Goal: Information Seeking & Learning: Learn about a topic

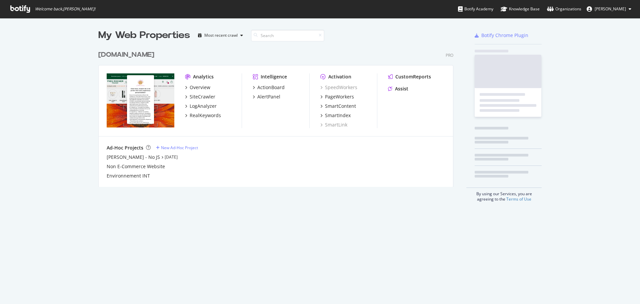
scroll to position [140, 356]
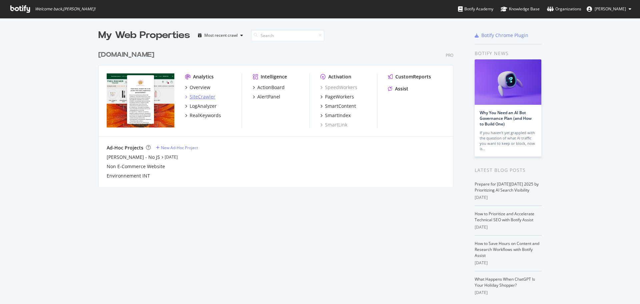
click at [205, 97] on div "SiteCrawler" at bounding box center [203, 96] width 26 height 7
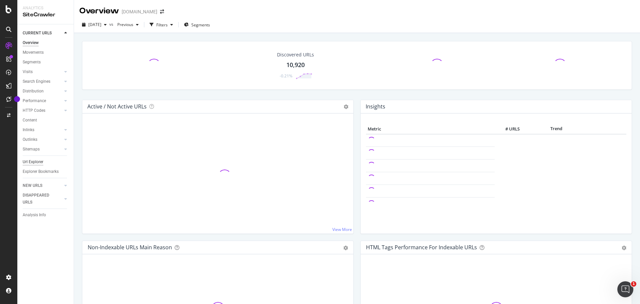
click at [34, 163] on div "Url Explorer" at bounding box center [33, 161] width 21 height 7
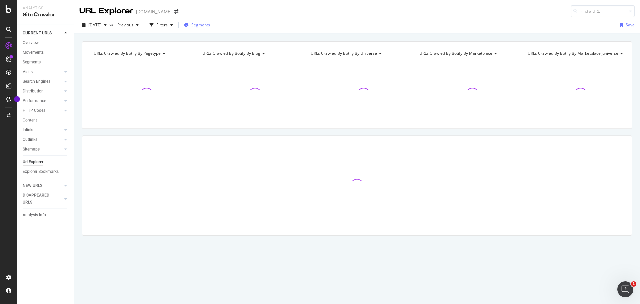
click at [210, 24] on span "Segments" at bounding box center [200, 25] width 19 height 6
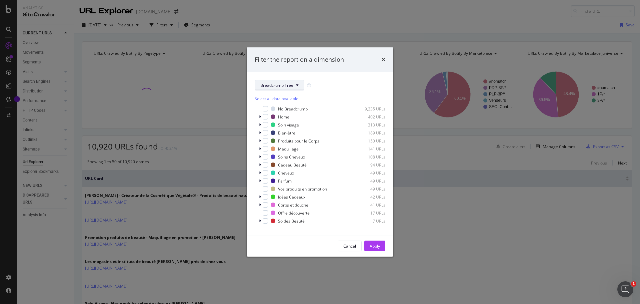
click at [287, 84] on span "Breadcrumb Tree" at bounding box center [277, 85] width 33 height 6
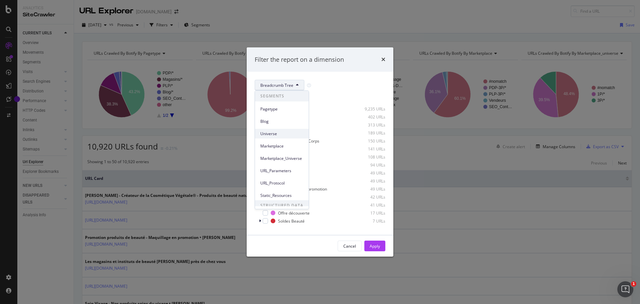
click at [274, 133] on span "Universe" at bounding box center [282, 134] width 43 height 6
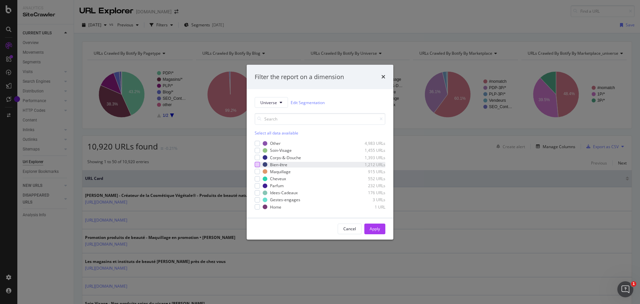
click at [256, 164] on div "modal" at bounding box center [257, 164] width 5 height 5
click at [380, 230] on div "Apply" at bounding box center [375, 229] width 10 height 6
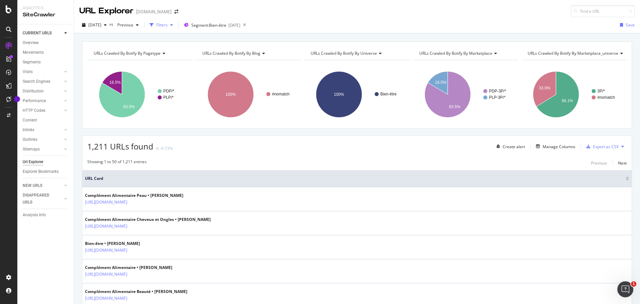
click at [168, 27] on div "Filters" at bounding box center [161, 25] width 11 height 6
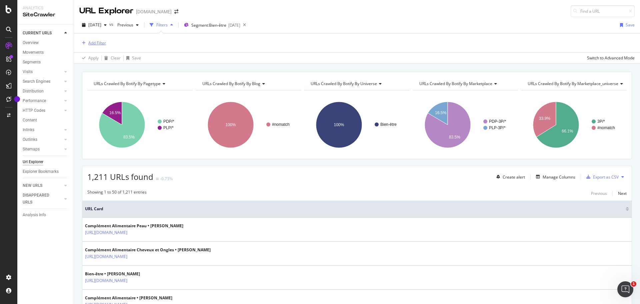
click at [98, 44] on div "Add Filter" at bounding box center [97, 43] width 18 height 6
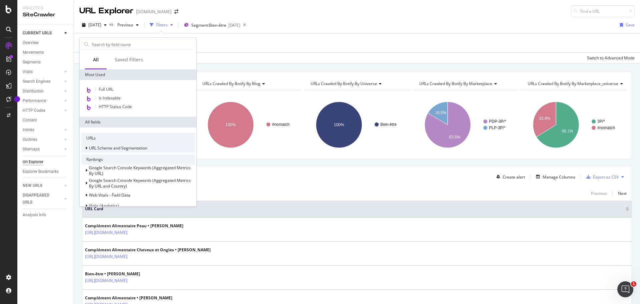
click at [123, 149] on span "URL Scheme and Segmentation" at bounding box center [118, 148] width 58 height 6
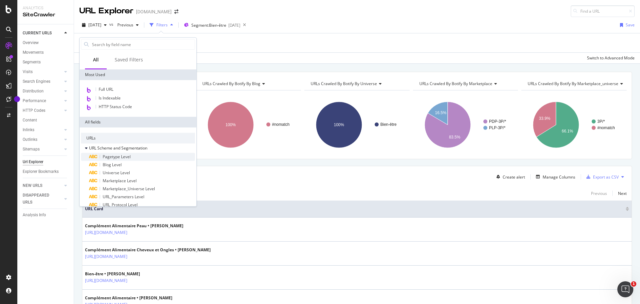
click at [122, 156] on span "Pagetype Level" at bounding box center [117, 157] width 28 height 6
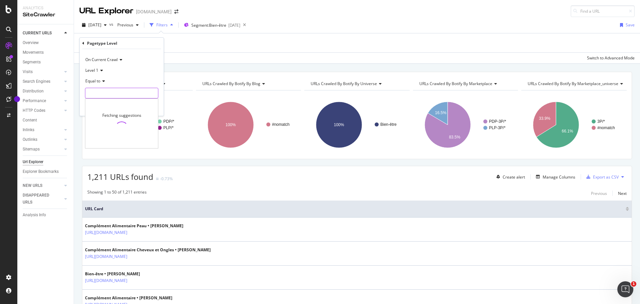
click at [95, 91] on input "text" at bounding box center [121, 93] width 73 height 11
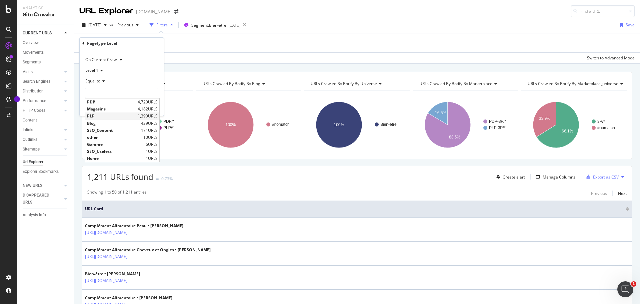
click at [92, 116] on span "PLP" at bounding box center [111, 116] width 49 height 6
type input "PLP"
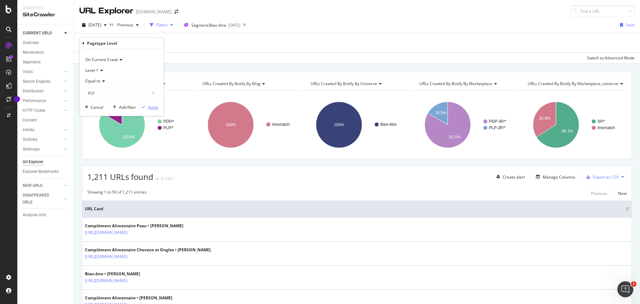
click at [151, 107] on div "Apply" at bounding box center [153, 107] width 10 height 6
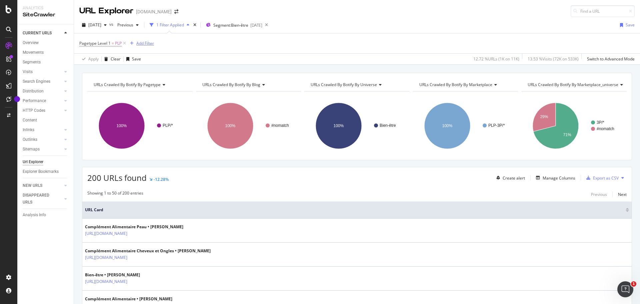
click at [141, 44] on div "Add Filter" at bounding box center [145, 43] width 18 height 6
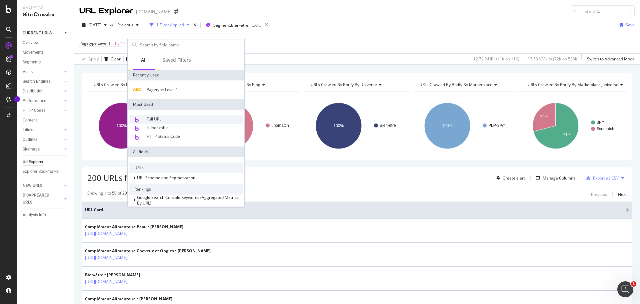
click at [156, 119] on span "Full URL" at bounding box center [154, 119] width 15 height 6
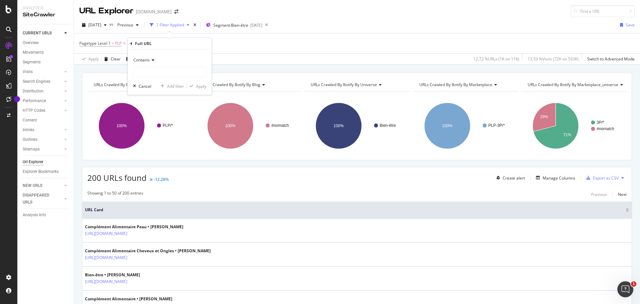
click at [145, 59] on span "Contains" at bounding box center [141, 60] width 16 height 6
click at [154, 133] on span "Doesn't contain" at bounding box center [150, 135] width 29 height 6
click at [153, 72] on input "text" at bounding box center [169, 72] width 73 height 11
click at [153, 41] on div "Add Filter" at bounding box center [145, 43] width 18 height 6
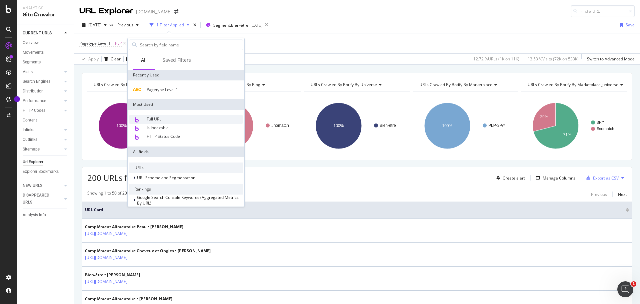
click at [162, 119] on div "Full URL" at bounding box center [186, 119] width 114 height 9
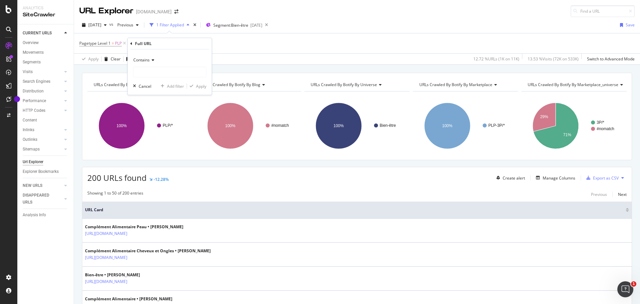
click at [151, 61] on icon at bounding box center [152, 60] width 5 height 4
drag, startPoint x: 153, startPoint y: 134, endPoint x: 154, endPoint y: 114, distance: 19.4
click at [154, 134] on span "Doesn't contain" at bounding box center [150, 135] width 29 height 6
click at [151, 73] on input "text" at bounding box center [169, 72] width 73 height 11
type input "currentPage"
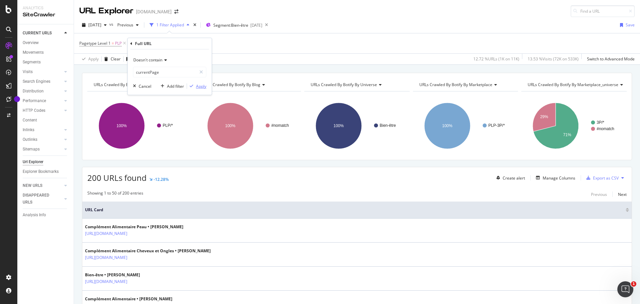
click at [201, 86] on div "Apply" at bounding box center [201, 86] width 10 height 6
click at [552, 175] on div "Manage Columns" at bounding box center [559, 178] width 33 height 6
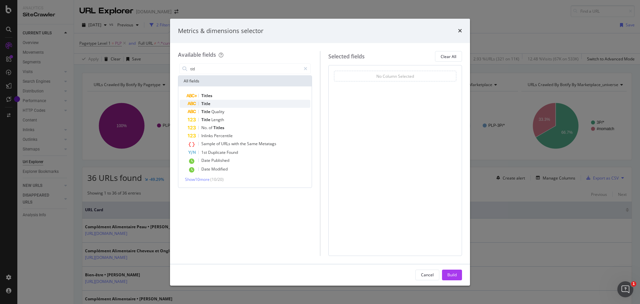
click at [209, 104] on span "Title" at bounding box center [205, 104] width 9 height 6
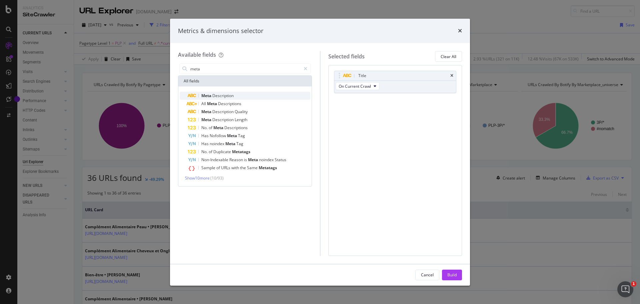
click at [208, 96] on span "Meta" at bounding box center [206, 96] width 11 height 6
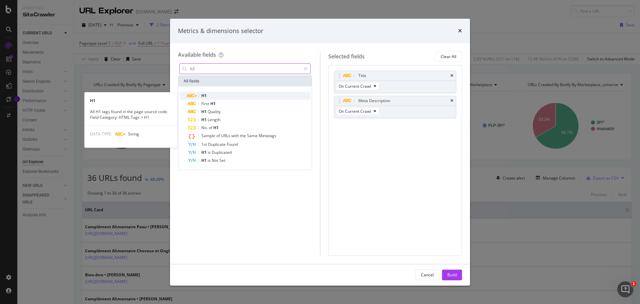
type input "h1"
click at [218, 97] on div "H1" at bounding box center [249, 96] width 123 height 8
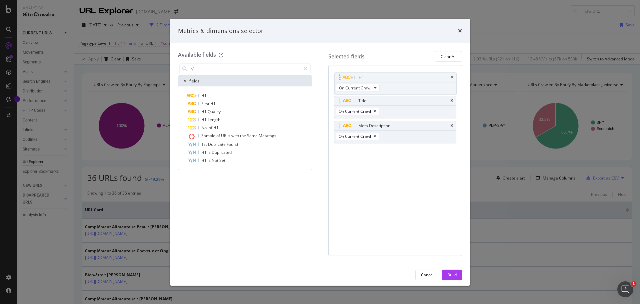
drag, startPoint x: 340, startPoint y: 125, endPoint x: 340, endPoint y: 77, distance: 48.4
click at [340, 77] on body "Analytics SiteCrawler CURRENT URLS Overview Movements Segments Visits Analysis …" at bounding box center [320, 152] width 640 height 304
click at [452, 276] on div "Build" at bounding box center [452, 275] width 9 height 6
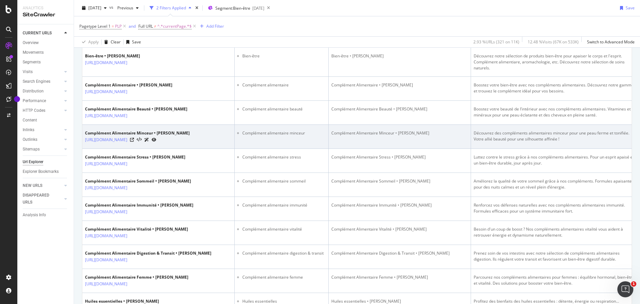
scroll to position [100, 0]
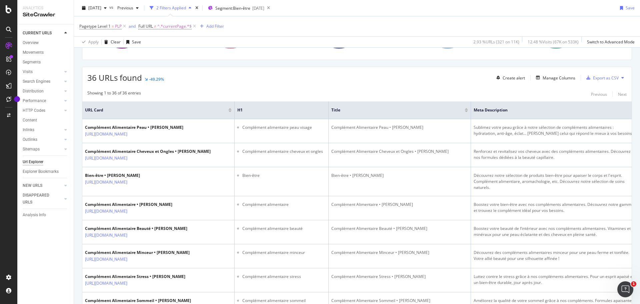
click at [232, 112] on div at bounding box center [230, 111] width 3 height 2
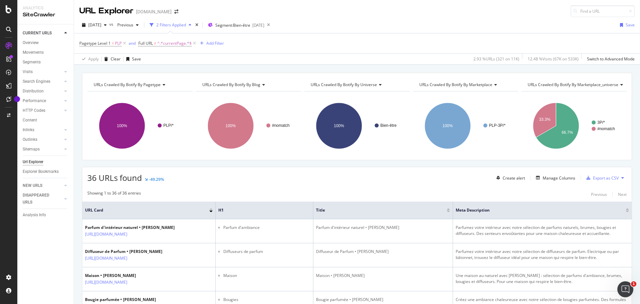
click at [210, 209] on div at bounding box center [210, 209] width 3 height 2
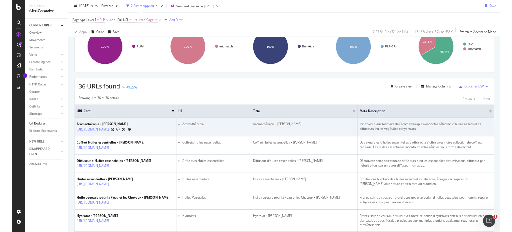
scroll to position [100, 0]
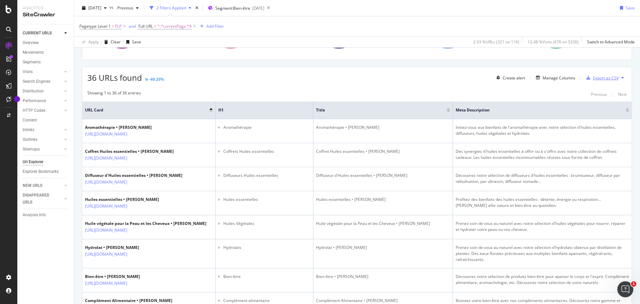
click at [606, 79] on div "Export as CSV" at bounding box center [606, 78] width 26 height 6
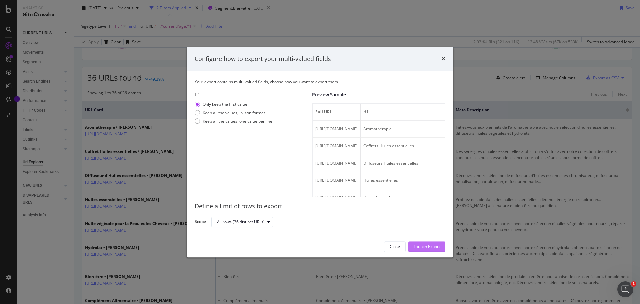
click at [420, 247] on div "Launch Export" at bounding box center [427, 247] width 26 height 6
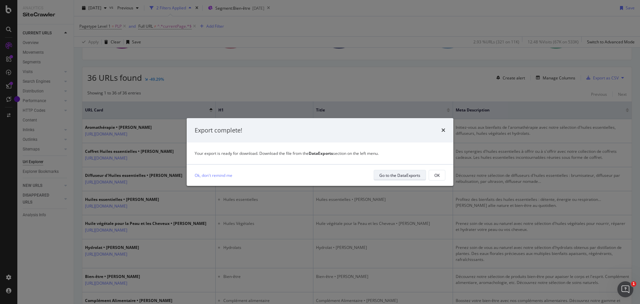
click at [406, 177] on div "Go to the DataExports" at bounding box center [400, 175] width 41 height 6
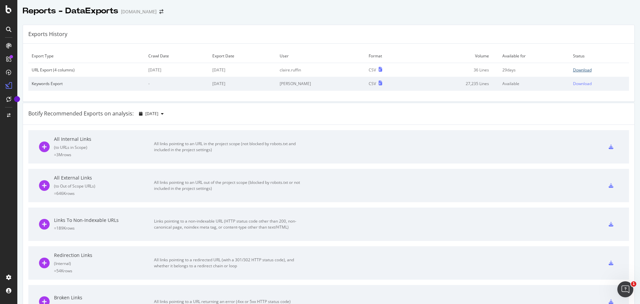
click at [574, 70] on div "Download" at bounding box center [582, 70] width 19 height 6
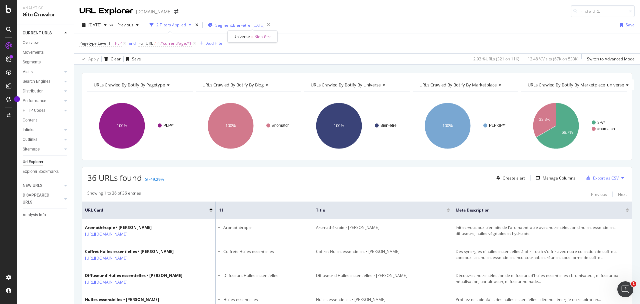
click at [249, 26] on span "Segment: Bien-être" at bounding box center [232, 25] width 35 height 6
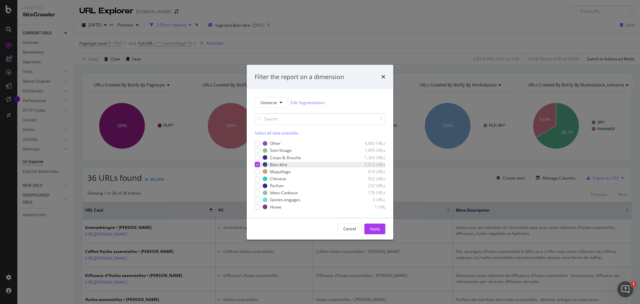
click at [258, 164] on icon "modal" at bounding box center [257, 164] width 3 height 3
click at [259, 151] on div "modal" at bounding box center [257, 150] width 5 height 5
click at [371, 228] on div "Apply" at bounding box center [375, 229] width 10 height 6
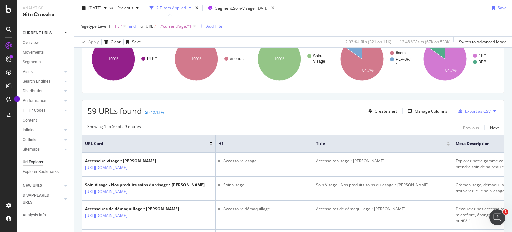
scroll to position [100, 0]
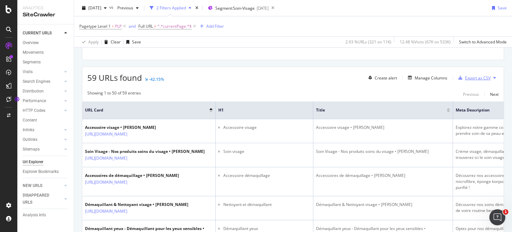
click at [484, 78] on div "Export as CSV" at bounding box center [478, 78] width 26 height 6
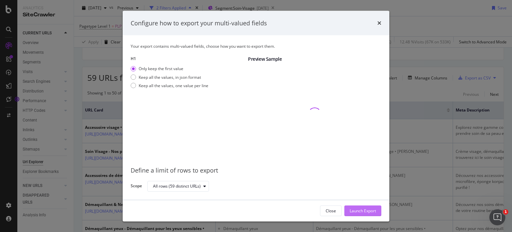
click at [365, 212] on div "Launch Export" at bounding box center [363, 210] width 26 height 6
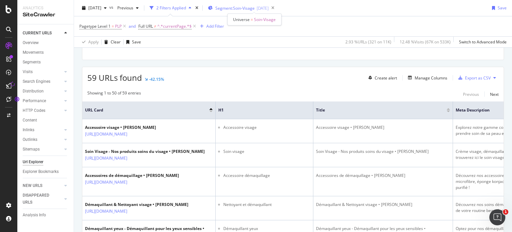
click at [250, 9] on span "Segment: Soin-Visage" at bounding box center [234, 8] width 39 height 6
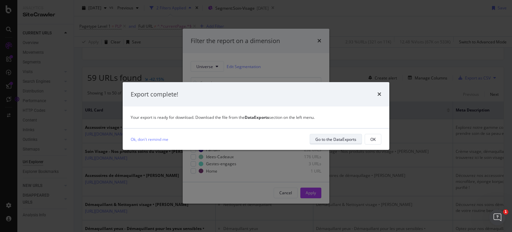
click at [323, 140] on div "Go to the DataExports" at bounding box center [336, 139] width 41 height 6
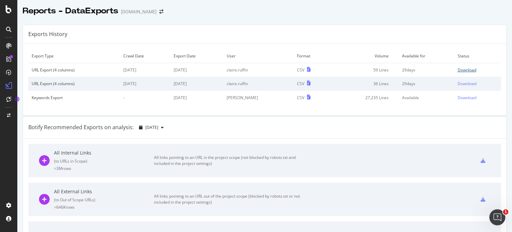
click at [461, 69] on div "Download" at bounding box center [467, 70] width 19 height 6
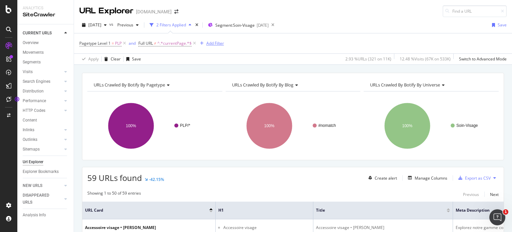
click at [208, 42] on div "Add Filter" at bounding box center [215, 43] width 18 height 6
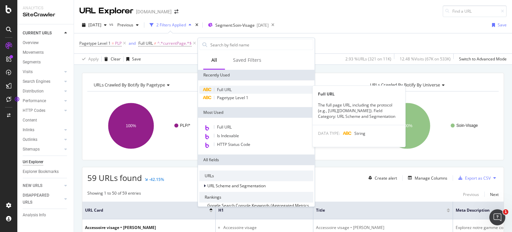
click at [226, 86] on div "Full URL" at bounding box center [256, 90] width 114 height 8
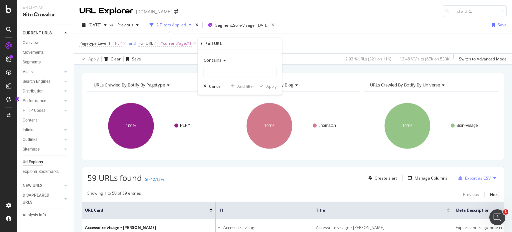
click at [217, 61] on span "Contains" at bounding box center [213, 60] width 18 height 6
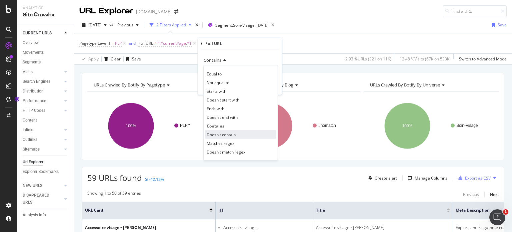
click at [228, 132] on span "Doesn't contain" at bounding box center [221, 134] width 29 height 6
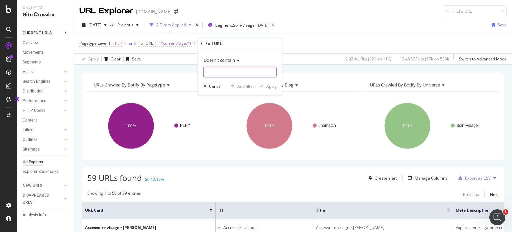
click at [226, 75] on input "text" at bounding box center [240, 72] width 73 height 11
paste input "fromProduct"
type input "fromProduct"
click at [275, 83] on div "Apply" at bounding box center [272, 86] width 10 height 6
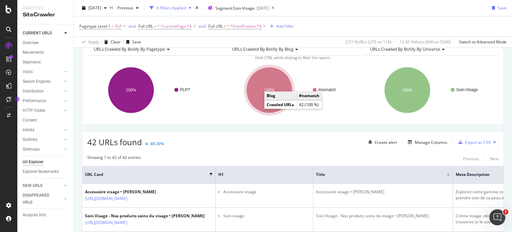
scroll to position [100, 0]
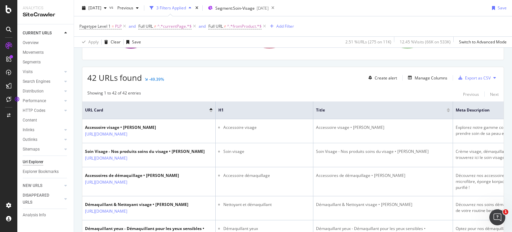
click at [494, 78] on icon at bounding box center [495, 78] width 3 height 4
click at [494, 78] on button at bounding box center [495, 77] width 8 height 11
click at [477, 79] on div "Export as CSV" at bounding box center [478, 78] width 26 height 6
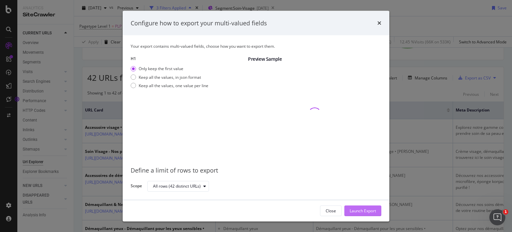
click at [360, 208] on div "Launch Export" at bounding box center [363, 210] width 26 height 6
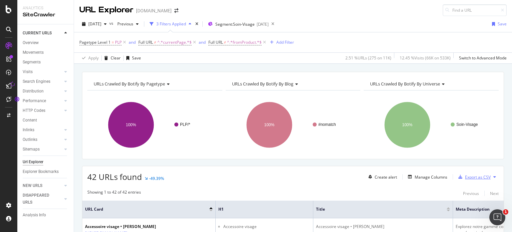
scroll to position [0, 0]
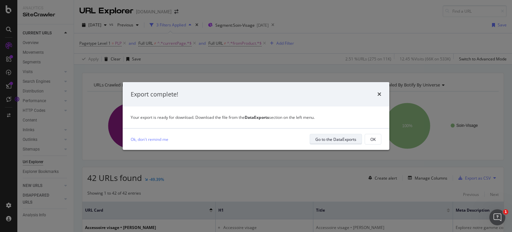
click at [343, 142] on div "Go to the DataExports" at bounding box center [336, 138] width 41 height 9
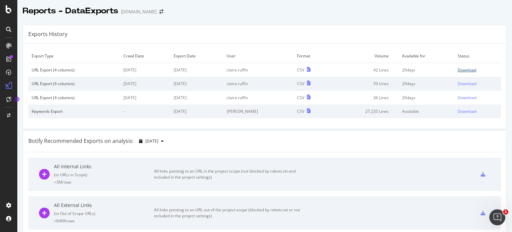
click at [466, 71] on div "Download" at bounding box center [467, 70] width 19 height 6
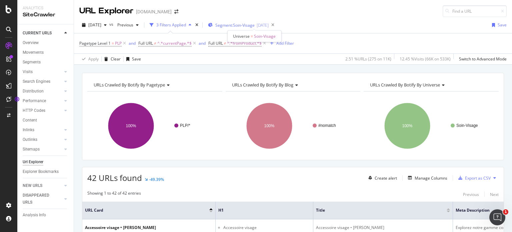
click at [251, 24] on span "Segment: Soin-Visage" at bounding box center [234, 25] width 39 height 6
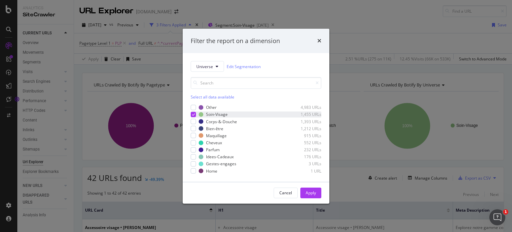
click at [194, 114] on icon "modal" at bounding box center [193, 114] width 3 height 3
click at [194, 140] on div "modal" at bounding box center [193, 142] width 5 height 5
click at [316, 191] on div "Apply" at bounding box center [311, 193] width 10 height 6
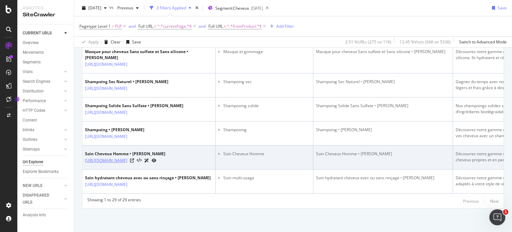
scroll to position [926, 0]
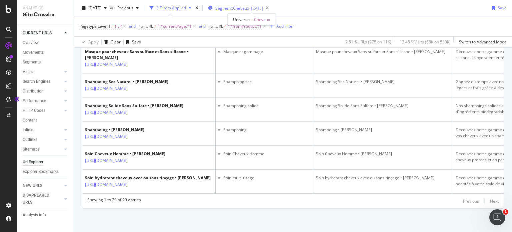
click at [247, 9] on span "Segment: Cheveux" at bounding box center [232, 8] width 34 height 6
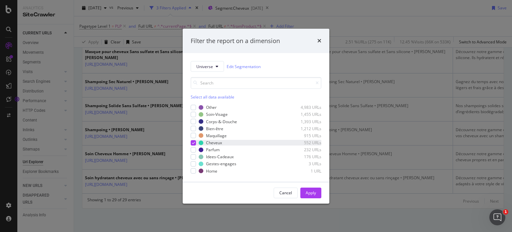
click at [195, 143] on icon "modal" at bounding box center [193, 142] width 3 height 3
click at [195, 130] on div "modal" at bounding box center [193, 128] width 5 height 5
click at [308, 188] on div "Apply" at bounding box center [311, 193] width 10 height 10
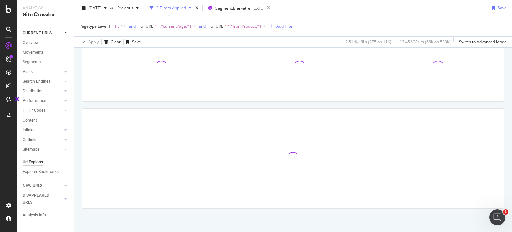
scroll to position [58, 0]
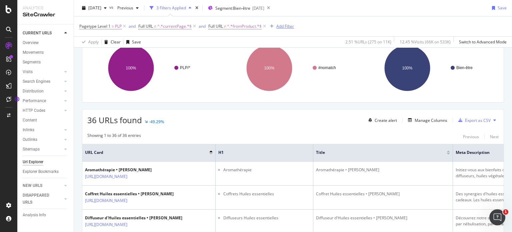
click at [290, 28] on div "Add Filter" at bounding box center [286, 26] width 18 height 6
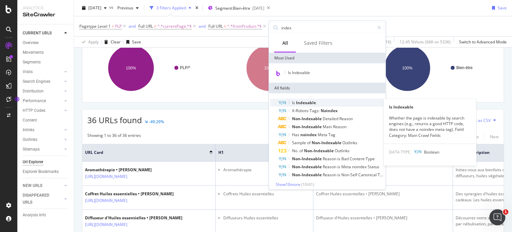
type input "index"
click at [313, 102] on span "Indexable" at bounding box center [306, 103] width 20 height 6
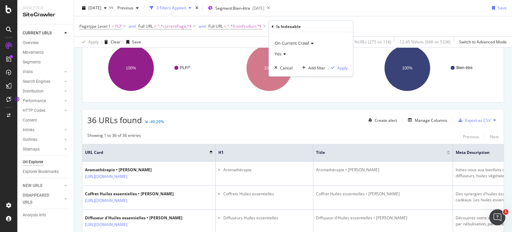
click at [286, 53] on icon at bounding box center [284, 54] width 5 height 4
click at [282, 76] on span "No" at bounding box center [280, 76] width 5 height 6
click at [342, 67] on div "Apply" at bounding box center [343, 68] width 10 height 6
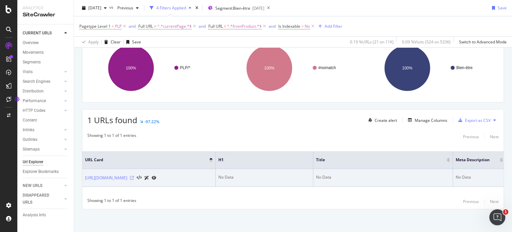
click at [134, 176] on icon at bounding box center [132, 178] width 4 height 4
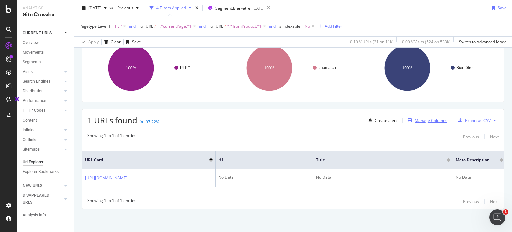
click at [433, 120] on div "Manage Columns" at bounding box center [431, 120] width 33 height 6
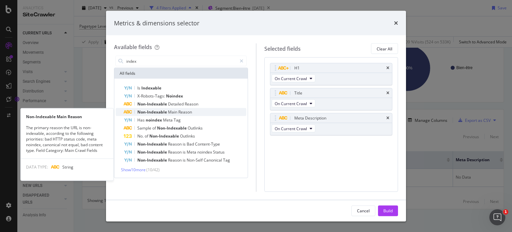
type input "index"
click at [159, 112] on span "Non-Indexable" at bounding box center [152, 112] width 31 height 6
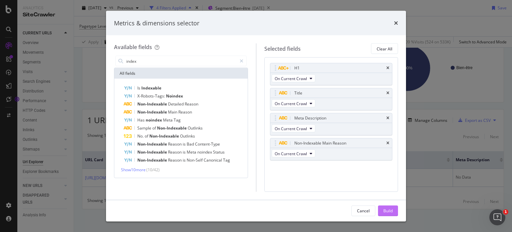
click at [387, 212] on div "Build" at bounding box center [388, 210] width 9 height 6
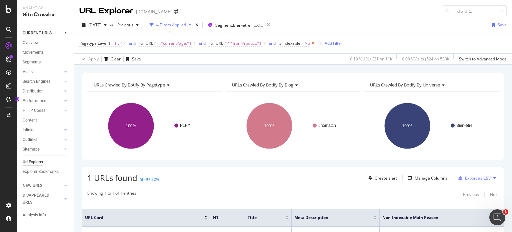
click at [315, 44] on icon at bounding box center [313, 43] width 6 height 7
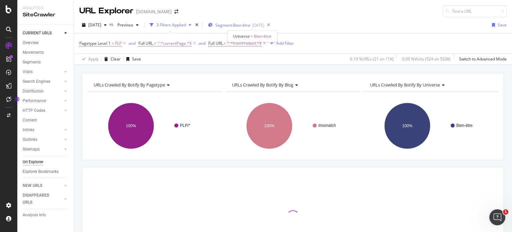
click at [251, 22] on span "Segment: Bien-être" at bounding box center [232, 25] width 35 height 6
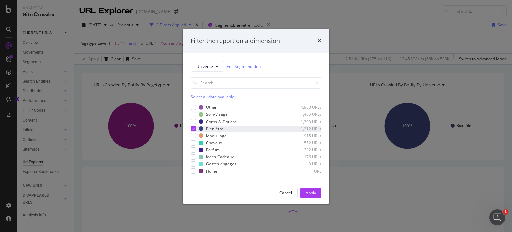
drag, startPoint x: 195, startPoint y: 136, endPoint x: 195, endPoint y: 131, distance: 5.3
click at [195, 136] on div "modal" at bounding box center [193, 135] width 5 height 5
click at [193, 128] on icon "modal" at bounding box center [193, 128] width 3 height 3
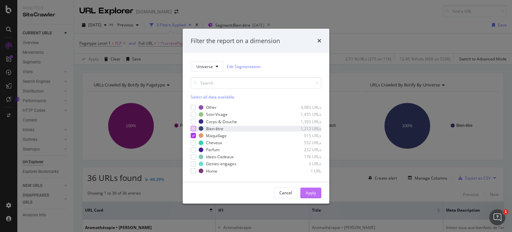
click at [310, 193] on div "Apply" at bounding box center [311, 193] width 10 height 6
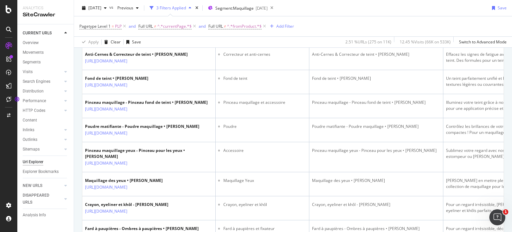
scroll to position [600, 0]
